Goal: Transaction & Acquisition: Purchase product/service

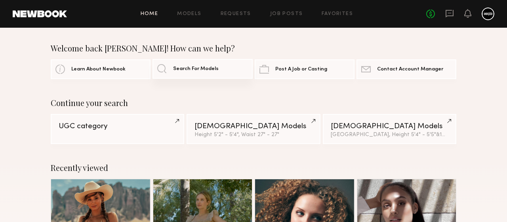
click at [196, 67] on span "Search For Models" at bounding box center [196, 69] width 46 height 5
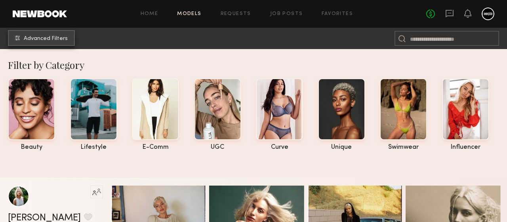
click at [29, 36] on span "Advanced Filters" at bounding box center [46, 39] width 44 height 6
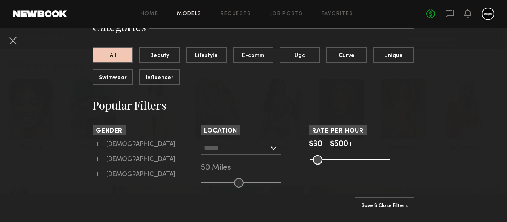
scroll to position [72, 0]
click at [106, 146] on label "Male" at bounding box center [136, 143] width 78 height 5
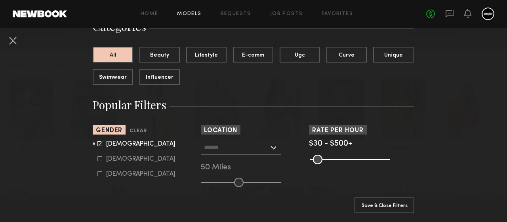
type input "*"
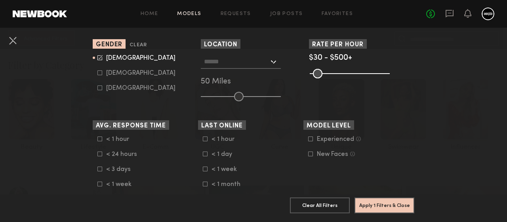
scroll to position [159, 0]
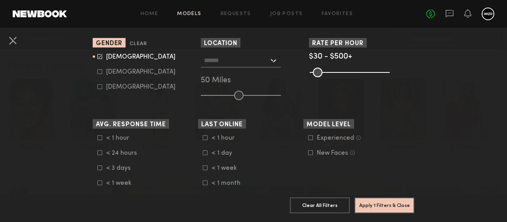
click at [269, 62] on input "text" at bounding box center [236, 59] width 65 height 13
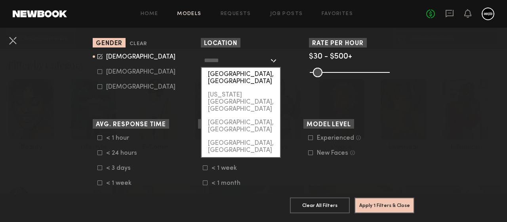
click at [246, 78] on div "Los Angeles, CA" at bounding box center [241, 78] width 78 height 21
type input "**********"
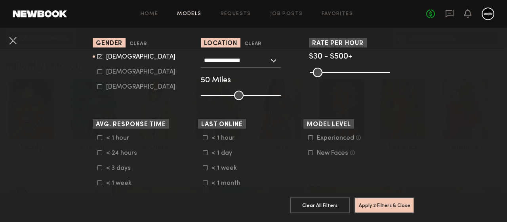
drag, startPoint x: 238, startPoint y: 95, endPoint x: 286, endPoint y: 99, distance: 48.5
type input "***"
click at [281, 99] on input "range" at bounding box center [241, 96] width 80 height 10
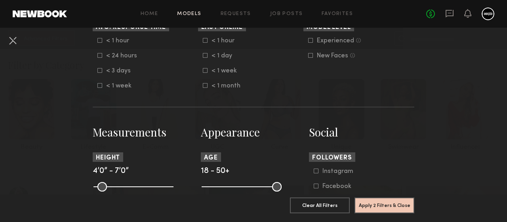
scroll to position [260, 0]
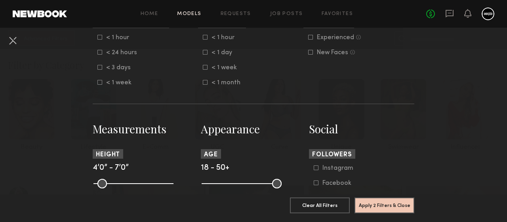
click at [103, 179] on nb-browse-filter "Height 4’0” - 7’0”" at bounding box center [145, 168] width 105 height 38
drag, startPoint x: 100, startPoint y: 184, endPoint x: 144, endPoint y: 183, distance: 44.0
type input "**"
click at [144, 183] on input "range" at bounding box center [134, 184] width 80 height 10
drag, startPoint x: 166, startPoint y: 181, endPoint x: 157, endPoint y: 179, distance: 9.2
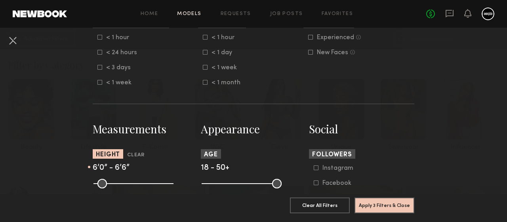
click at [157, 179] on input "range" at bounding box center [134, 184] width 80 height 10
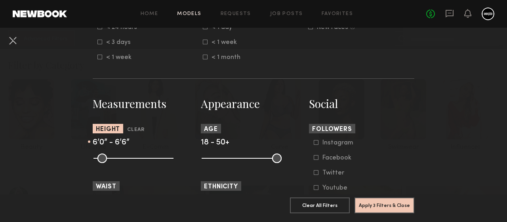
scroll to position [286, 0]
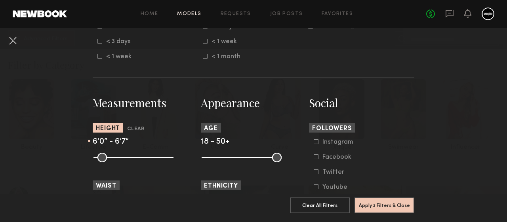
type input "**"
click at [159, 159] on input "range" at bounding box center [134, 158] width 80 height 10
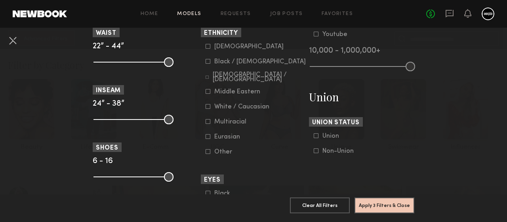
scroll to position [441, 0]
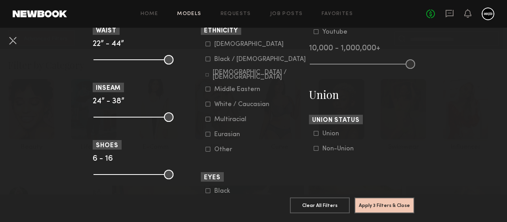
drag, startPoint x: 106, startPoint y: 62, endPoint x: 122, endPoint y: 62, distance: 15.9
click at [122, 62] on common-range-minmax at bounding box center [133, 59] width 80 height 10
drag, startPoint x: 100, startPoint y: 59, endPoint x: 154, endPoint y: 63, distance: 54.1
type input "**"
click at [154, 63] on input "range" at bounding box center [134, 60] width 80 height 10
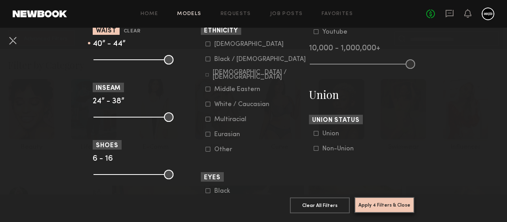
click at [394, 206] on button "Apply 4 Filters & Close" at bounding box center [385, 205] width 60 height 16
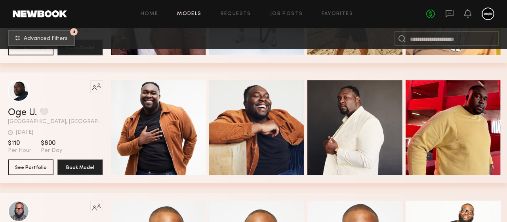
scroll to position [237, 0]
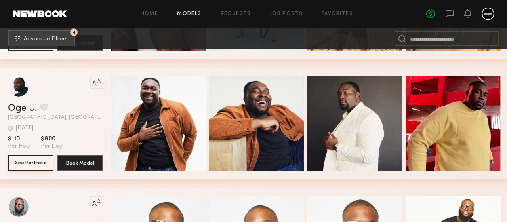
click at [38, 170] on button "See Portfolio" at bounding box center [31, 163] width 46 height 16
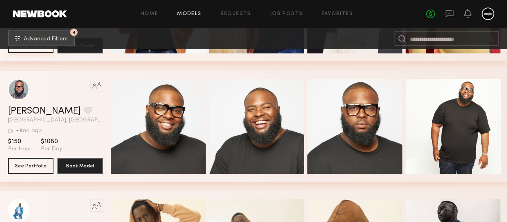
scroll to position [370, 0]
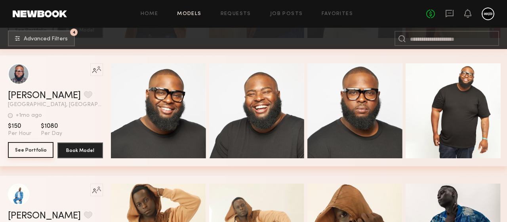
click at [18, 154] on button "See Portfolio" at bounding box center [31, 150] width 46 height 16
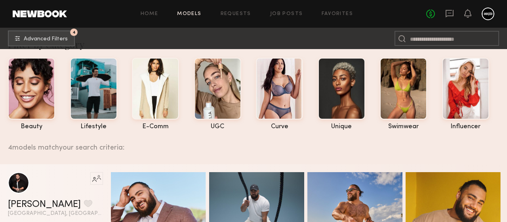
scroll to position [0, 0]
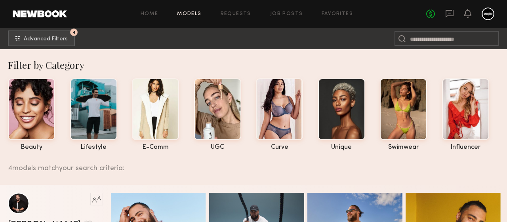
click at [443, 19] on div "No fees up to $5,000" at bounding box center [460, 14] width 68 height 13
click at [446, 17] on icon at bounding box center [450, 14] width 8 height 8
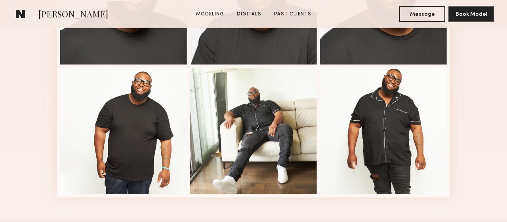
scroll to position [297, 0]
